Goal: Information Seeking & Learning: Learn about a topic

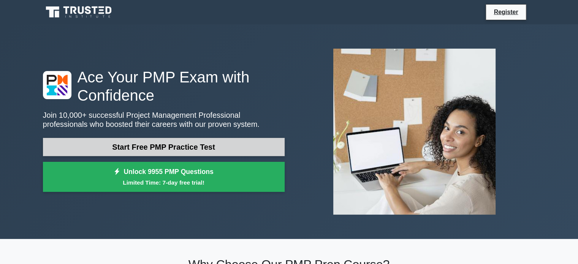
click at [172, 146] on link "Start Free PMP Practice Test" at bounding box center [164, 147] width 242 height 18
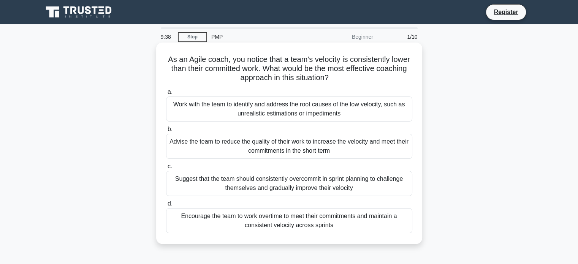
click at [257, 106] on div "Work with the team to identify and address the root causes of the low velocity,…" at bounding box center [289, 109] width 246 height 25
click at [166, 95] on input "a. Work with the team to identify and address the root causes of the low veloci…" at bounding box center [166, 92] width 0 height 5
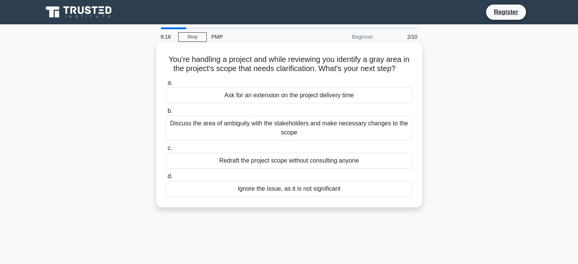
click at [258, 130] on div "Discuss the area of ambiguity with the stakeholders and make necessary changes …" at bounding box center [289, 128] width 246 height 25
click at [166, 114] on input "b. Discuss the area of ambiguity with the stakeholders and make necessary chang…" at bounding box center [166, 111] width 0 height 5
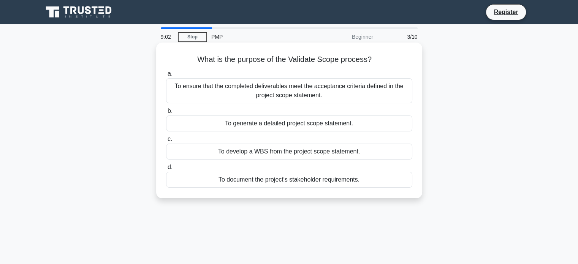
click at [319, 92] on div "To ensure that the completed deliverables meet the acceptance criteria defined …" at bounding box center [289, 90] width 246 height 25
click at [166, 76] on input "a. To ensure that the completed deliverables meet the acceptance criteria defin…" at bounding box center [166, 73] width 0 height 5
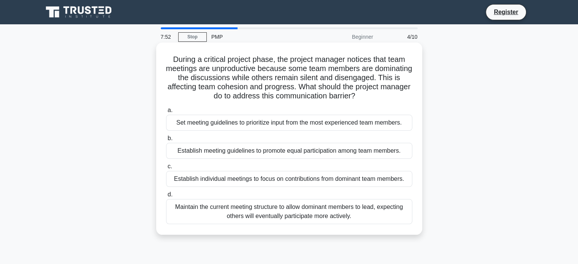
click at [290, 153] on div "Establish meeting guidelines to promote equal participation among team members." at bounding box center [289, 151] width 246 height 16
click at [166, 141] on input "b. Establish meeting guidelines to promote equal participation among team membe…" at bounding box center [166, 138] width 0 height 5
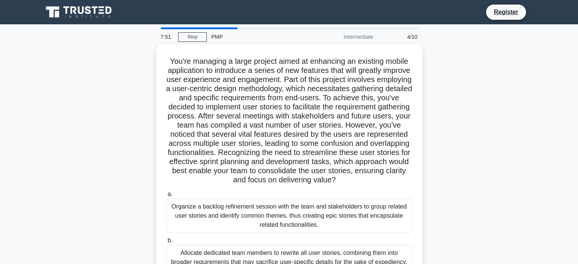
click at [290, 153] on h5 "You're managing a large project aimed at enhancing an existing mobile applicati…" at bounding box center [289, 121] width 248 height 128
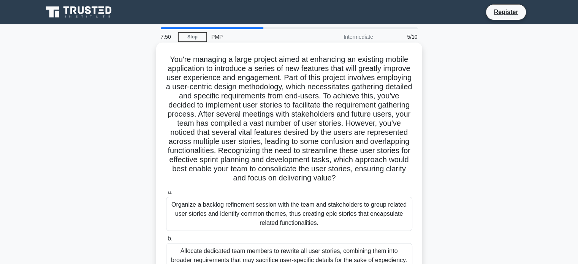
click at [404, 148] on h5 "You're managing a large project aimed at enhancing an existing mobile applicati…" at bounding box center [289, 119] width 248 height 128
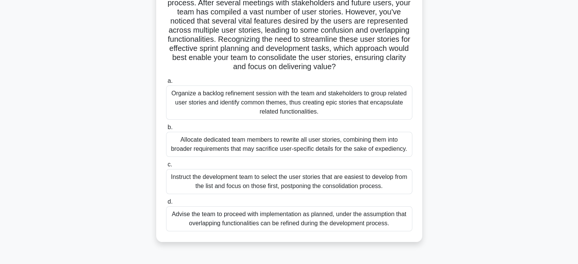
scroll to position [124, 0]
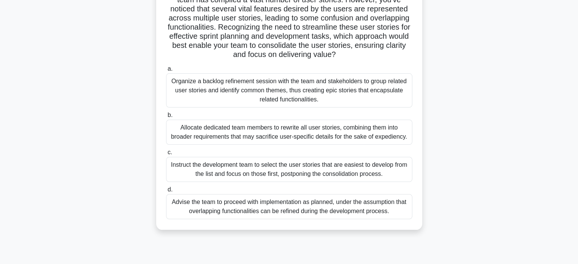
click at [253, 103] on div "Organize a backlog refinement session with the team and stakeholders to group r…" at bounding box center [289, 90] width 246 height 34
click at [166, 71] on input "a. Organize a backlog refinement session with the team and stakeholders to grou…" at bounding box center [166, 69] width 0 height 5
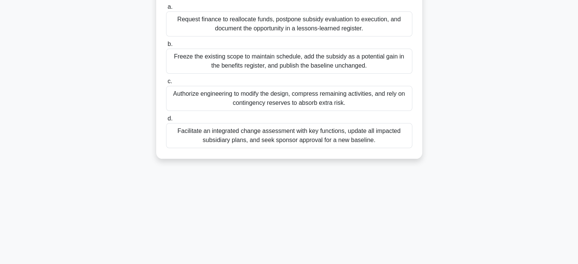
click at [253, 103] on div "Authorize engineering to modify the design, compress remaining activities, and …" at bounding box center [289, 98] width 246 height 25
click at [166, 84] on input "c. Authorize engineering to modify the design, compress remaining activities, a…" at bounding box center [166, 81] width 0 height 5
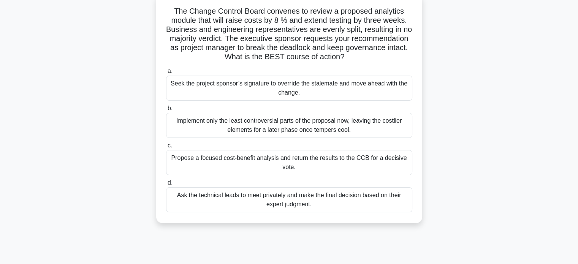
scroll to position [50, 0]
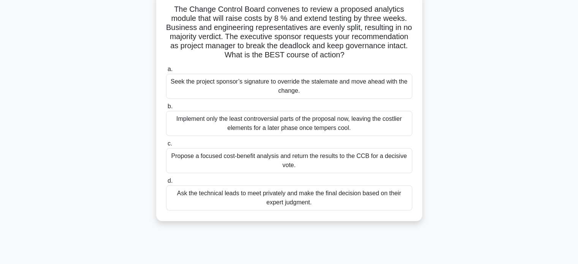
click at [304, 161] on div "Propose a focused cost-benefit analysis and return the results to the CCB for a…" at bounding box center [289, 160] width 246 height 25
click at [166, 146] on input "c. Propose a focused cost-benefit analysis and return the results to the CCB fo…" at bounding box center [166, 143] width 0 height 5
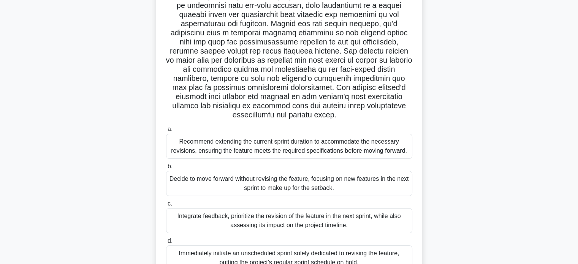
scroll to position [146, 0]
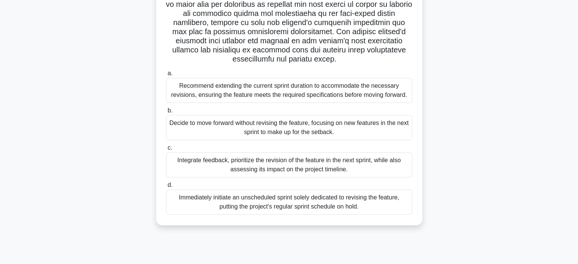
click at [360, 97] on div "Recommend extending the current sprint duration to accommodate the necessary re…" at bounding box center [289, 90] width 246 height 25
click at [166, 76] on input "a. Recommend extending the current sprint duration to accommodate the necessary…" at bounding box center [166, 73] width 0 height 5
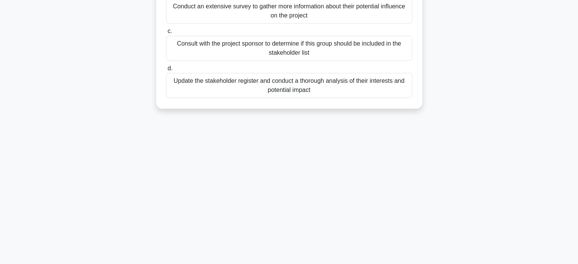
click at [360, 97] on div "a. Proceed with the project as planned and address their concerns if they arise…" at bounding box center [289, 25] width 255 height 149
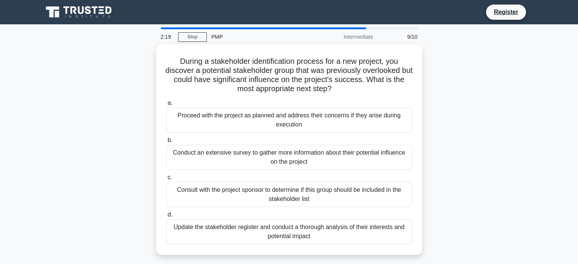
scroll to position [0, 0]
click at [562, 174] on main "2:18 Stop PMP Intermediate 9/10 During a stakeholder identification process for…" at bounding box center [289, 217] width 578 height 386
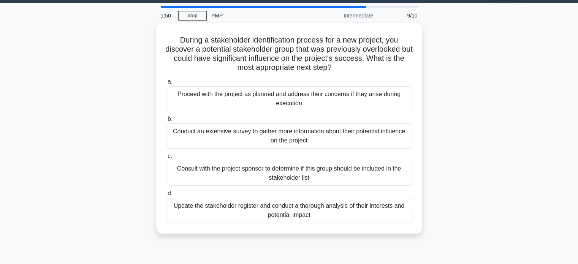
scroll to position [22, 0]
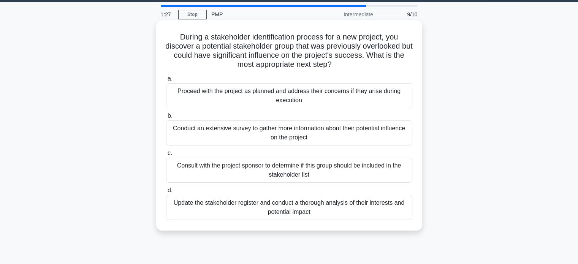
click at [341, 132] on div "Conduct an extensive survey to gather more information about their potential in…" at bounding box center [289, 132] width 246 height 25
click at [166, 119] on input "b. Conduct an extensive survey to gather more information about their potential…" at bounding box center [166, 116] width 0 height 5
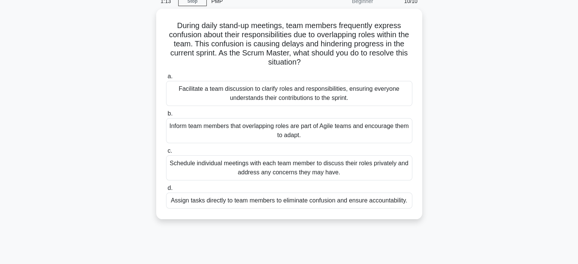
scroll to position [35, 0]
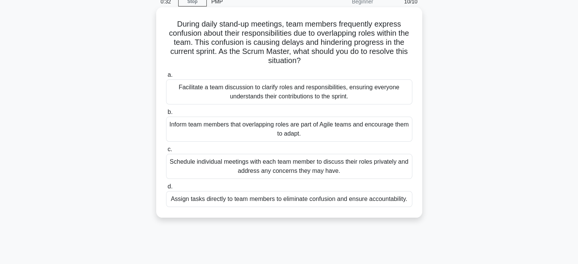
click at [284, 93] on div "Facilitate a team discussion to clarify roles and responsibilities, ensuring ev…" at bounding box center [289, 91] width 246 height 25
click at [166, 78] on input "a. Facilitate a team discussion to clarify roles and responsibilities, ensuring…" at bounding box center [166, 75] width 0 height 5
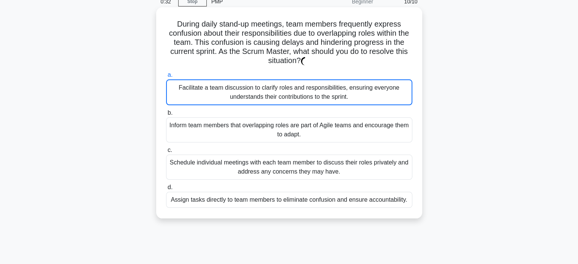
click at [284, 93] on div "Facilitate a team discussion to clarify roles and responsibilities, ensuring ev…" at bounding box center [289, 92] width 246 height 26
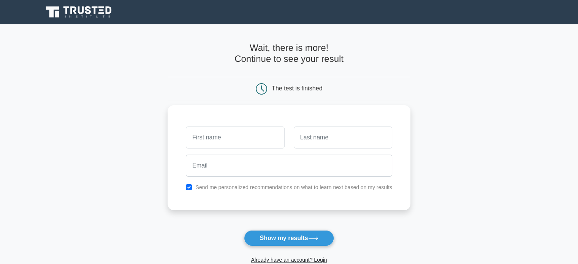
click at [243, 135] on input "text" at bounding box center [235, 138] width 98 height 22
type input "hala"
click at [338, 143] on input "text" at bounding box center [343, 138] width 98 height 22
type input "Elshobeki"
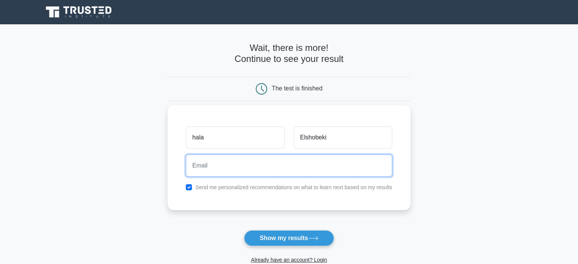
click at [315, 165] on input "email" at bounding box center [289, 166] width 206 height 22
type input "Halaalshoubaki2121@gmail.com"
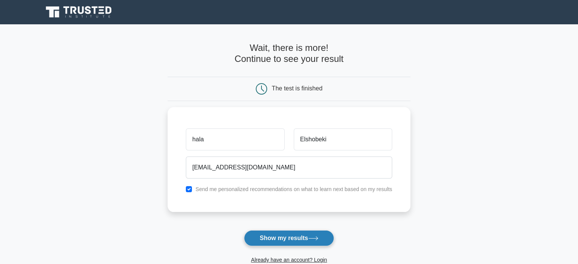
click at [279, 238] on button "Show my results" at bounding box center [289, 238] width 90 height 16
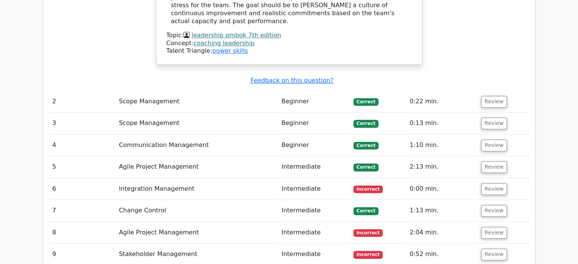
scroll to position [1040, 0]
click at [493, 183] on button "Review" at bounding box center [494, 189] width 26 height 12
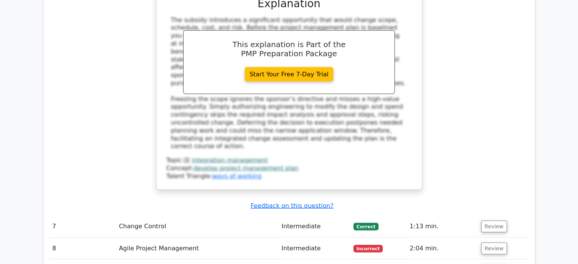
scroll to position [1479, 0]
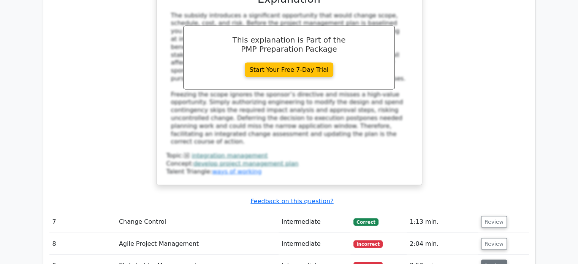
click at [489, 260] on button "Review" at bounding box center [494, 266] width 26 height 12
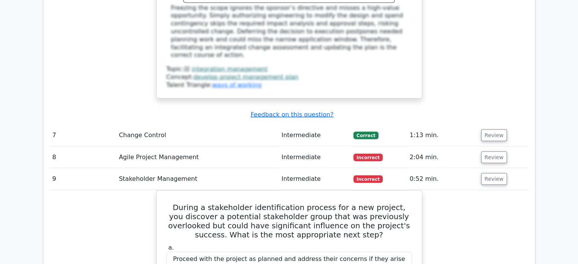
scroll to position [1517, 0]
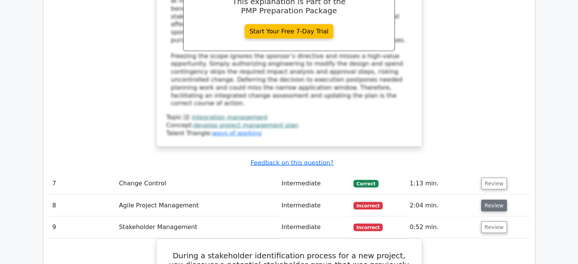
click at [488, 200] on button "Review" at bounding box center [494, 206] width 26 height 12
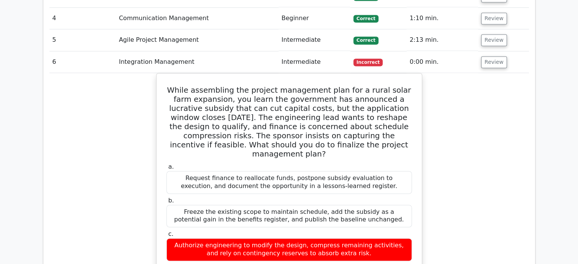
scroll to position [1161, 0]
